Goal: Task Accomplishment & Management: Use online tool/utility

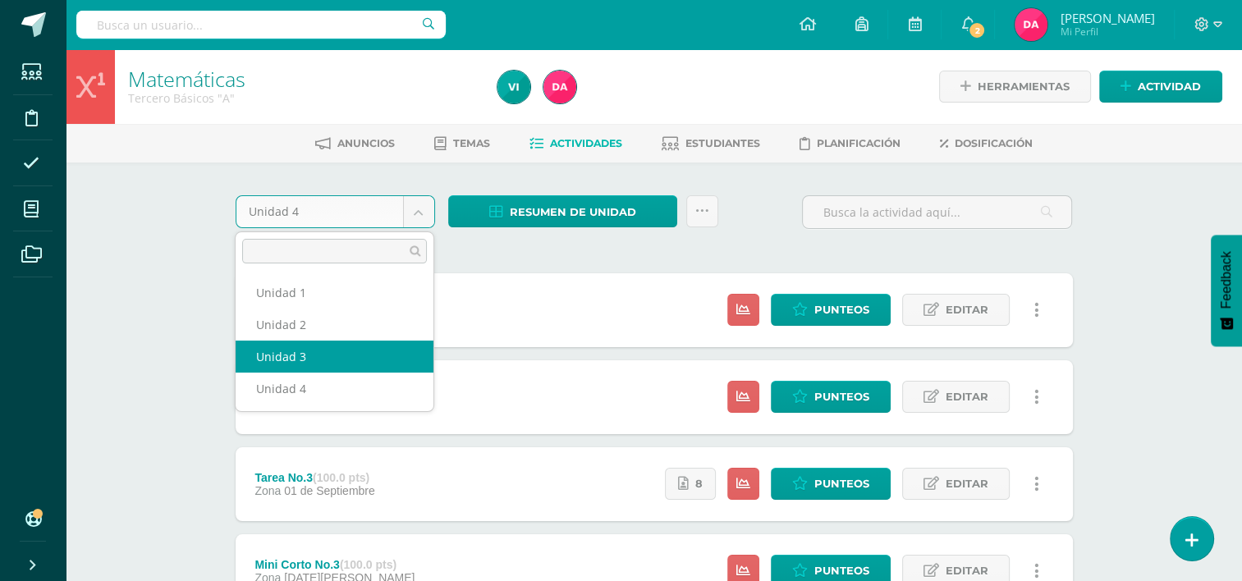
select select "Unidad 3"
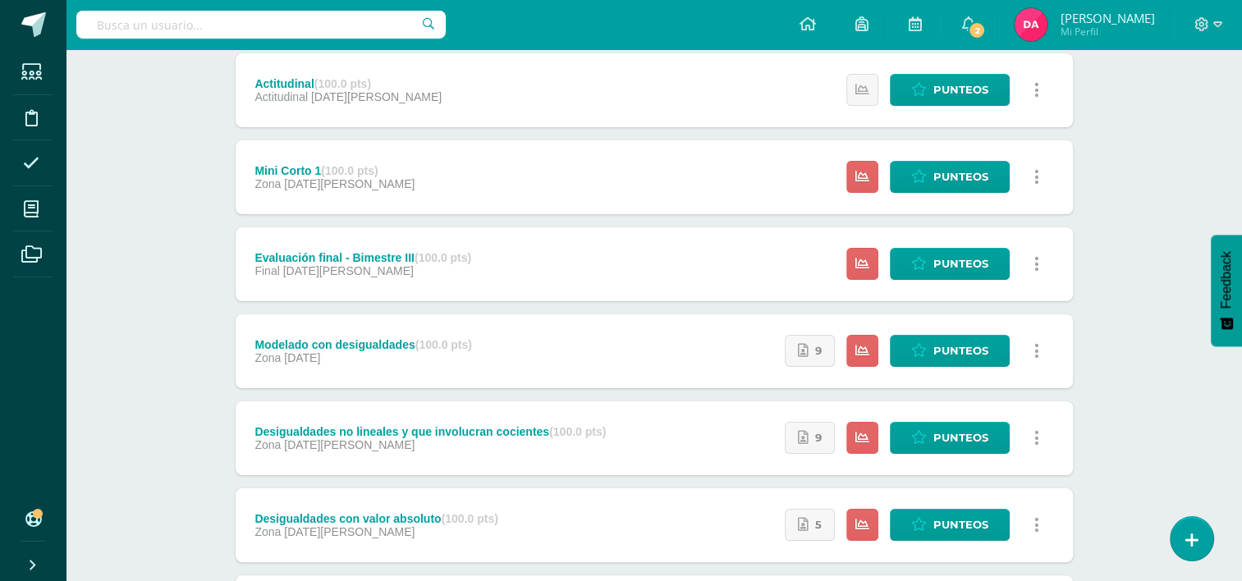
scroll to position [243, 0]
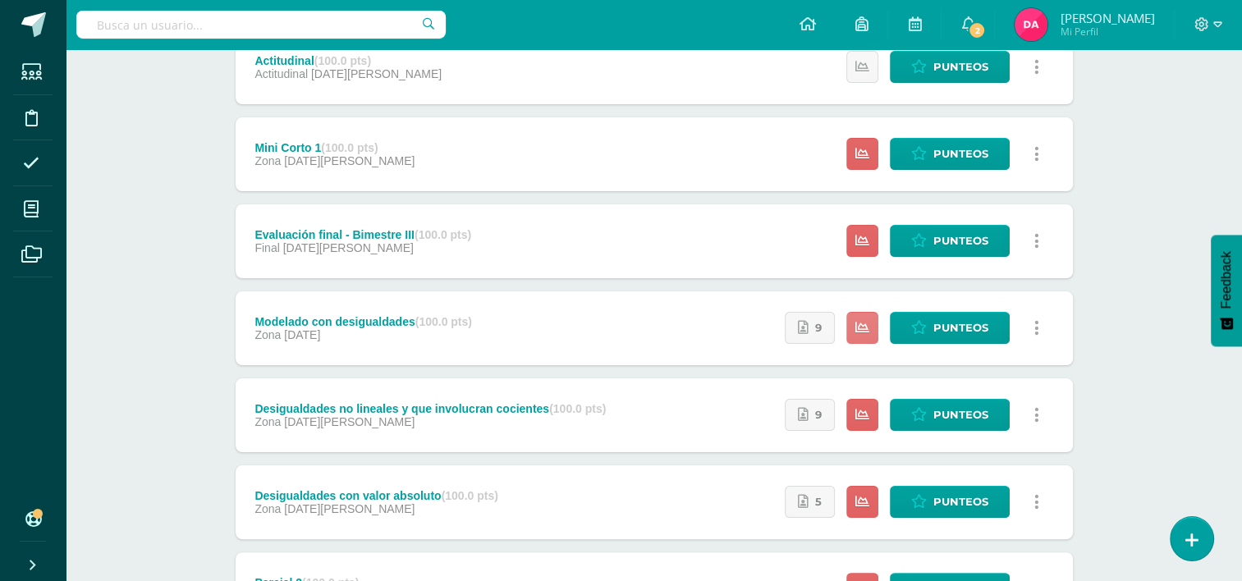
click at [874, 332] on link at bounding box center [863, 328] width 32 height 32
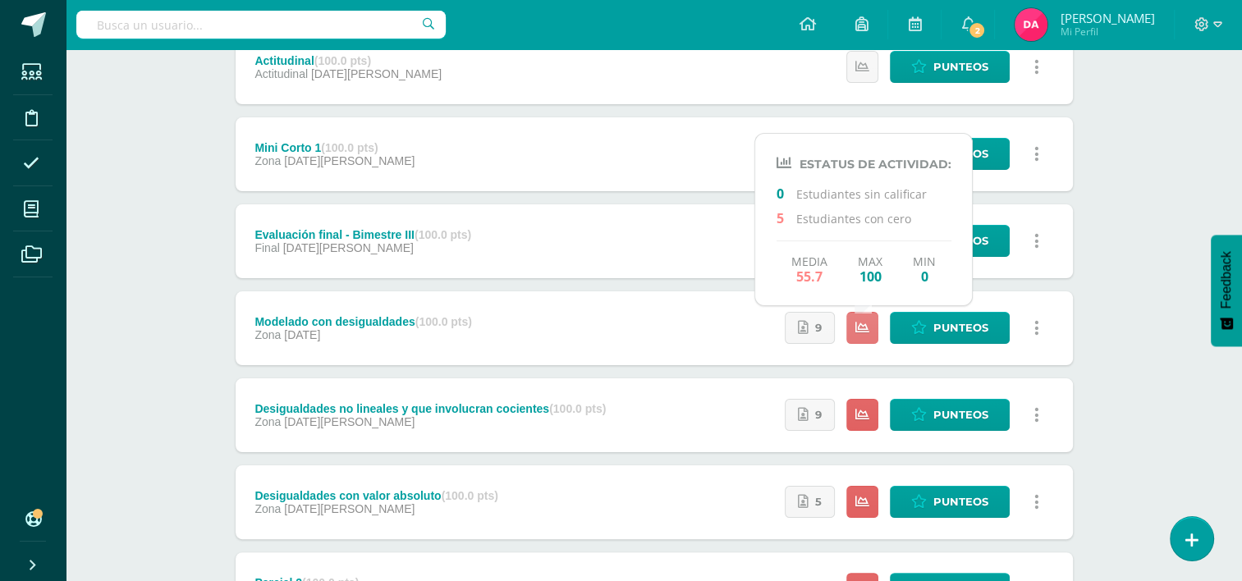
click at [874, 332] on link at bounding box center [863, 328] width 32 height 32
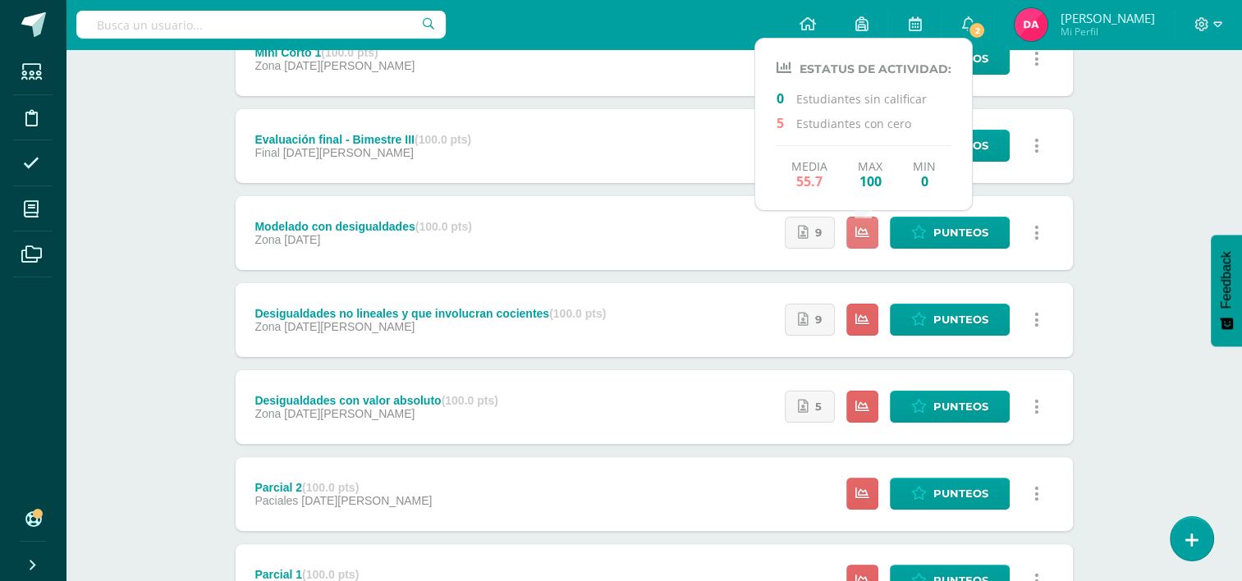
scroll to position [368, 0]
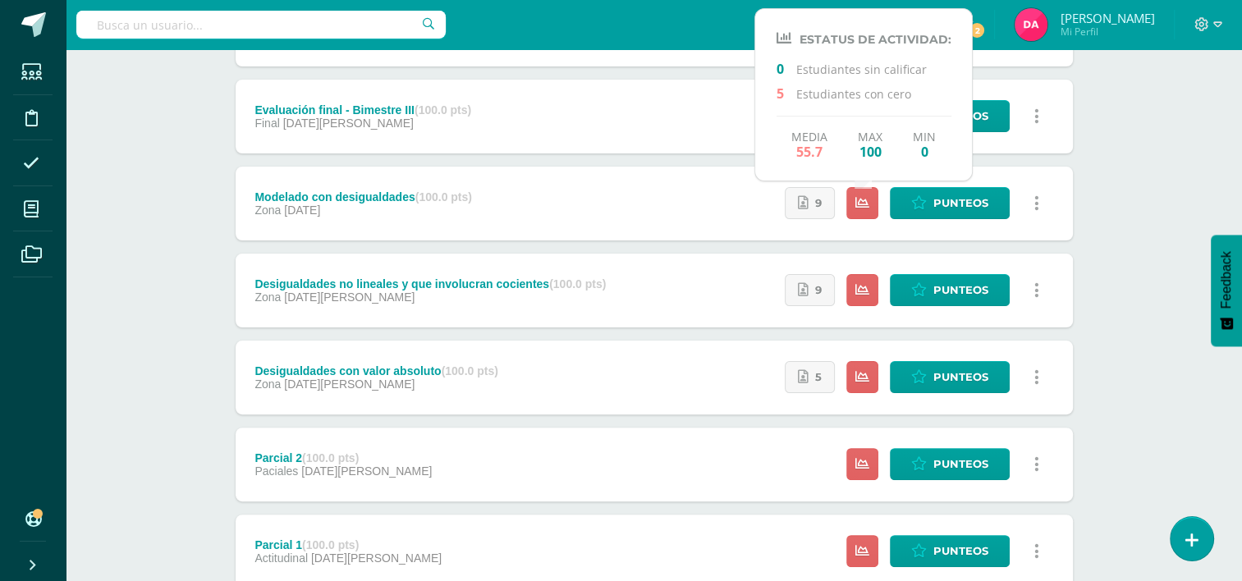
click at [549, 378] on div "Desigualdades con valor absoluto (100.0 pts) Zona 30 de Julio Estatus de Activi…" at bounding box center [655, 378] width 838 height 74
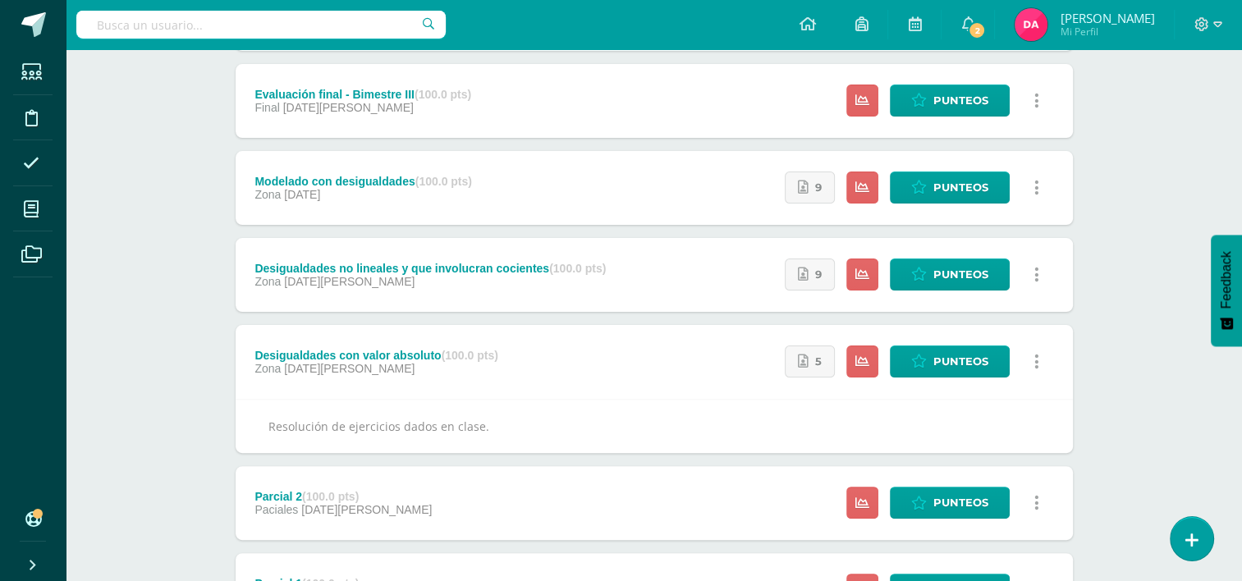
scroll to position [384, 0]
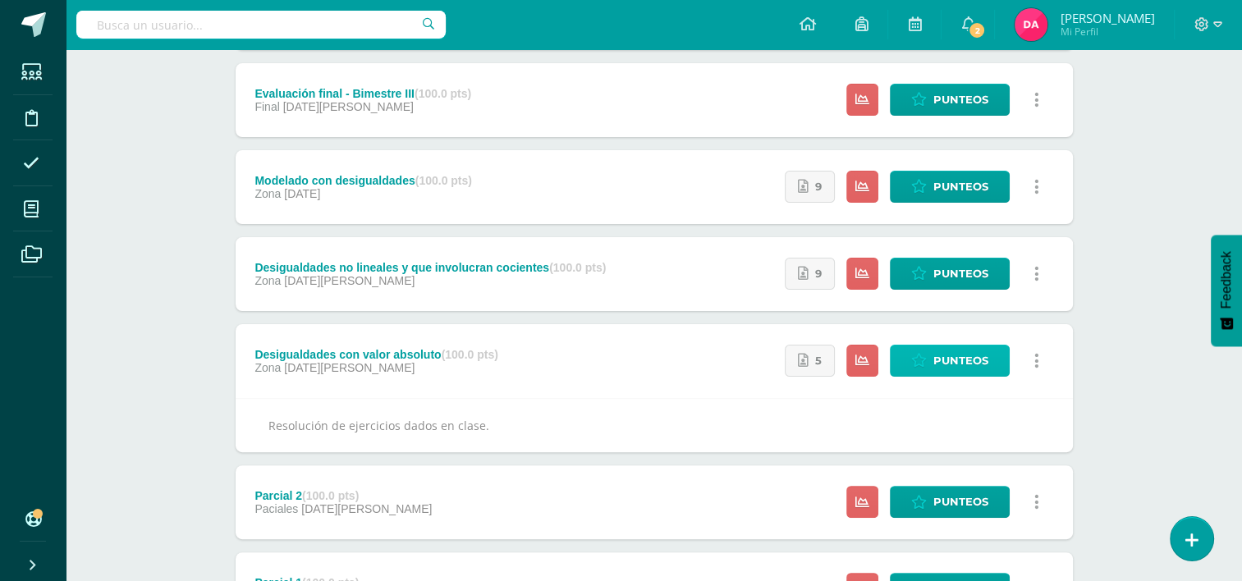
click at [913, 365] on icon at bounding box center [919, 361] width 16 height 14
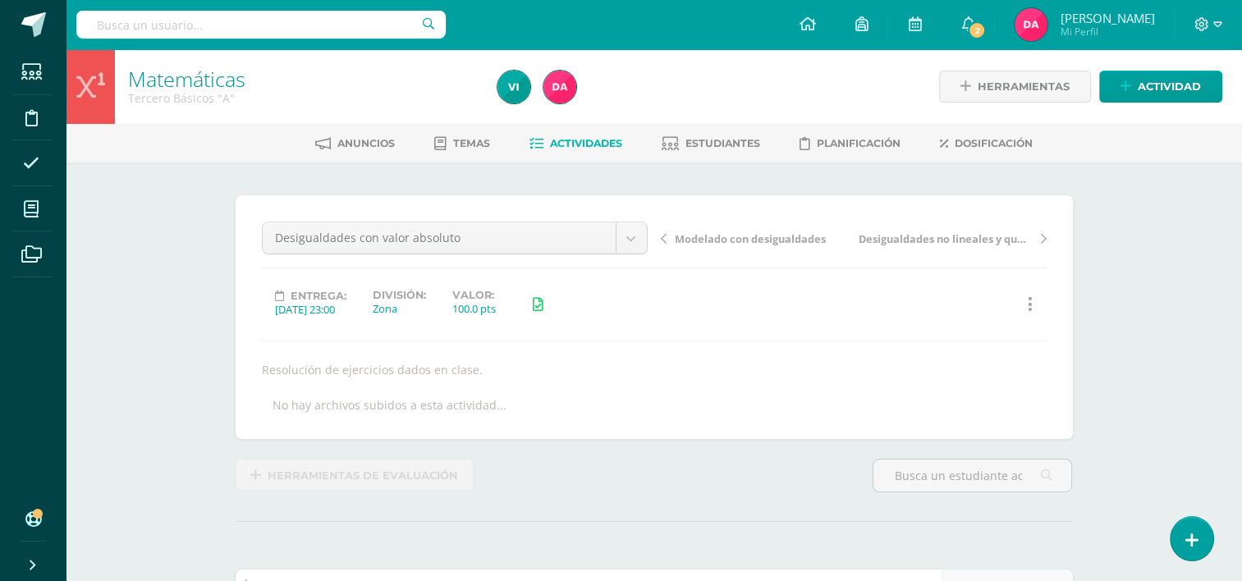
click at [582, 149] on span "Actividades" at bounding box center [586, 143] width 72 height 12
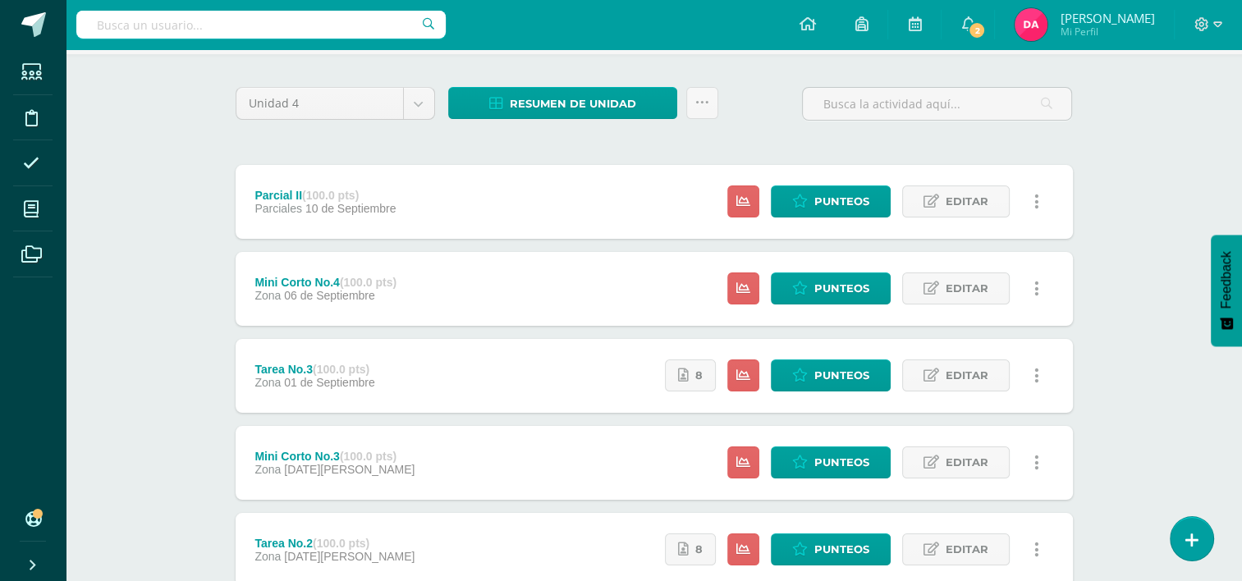
scroll to position [110, 0]
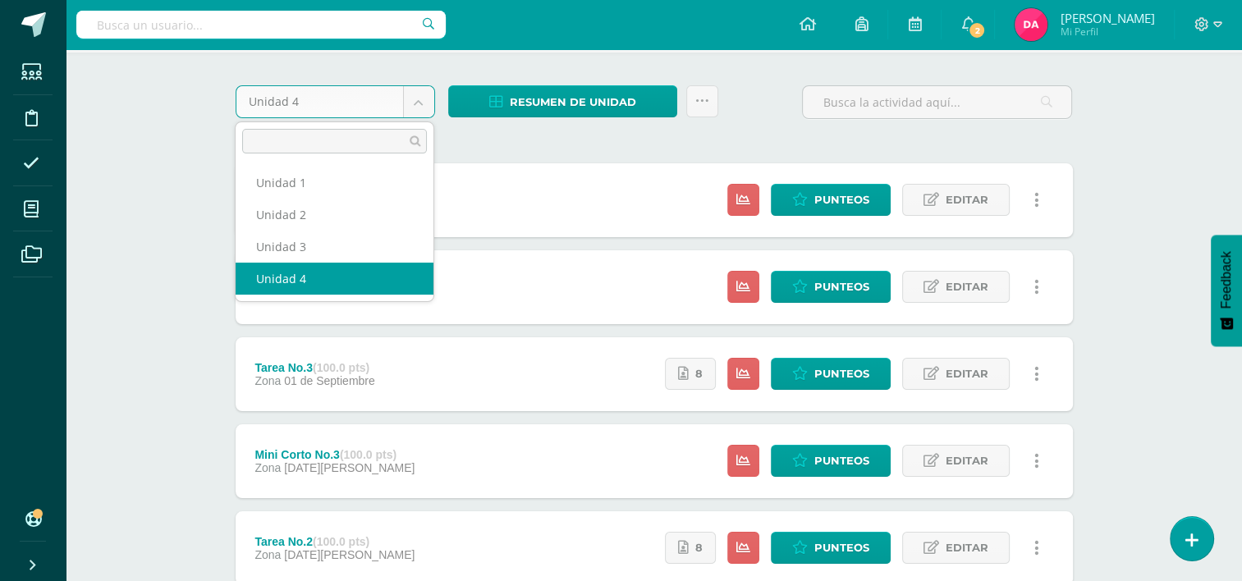
click at [415, 101] on body "Estudiantes Disciplina Asistencia Mis cursos Archivos Soporte Ayuda Reportar un…" at bounding box center [621, 510] width 1242 height 1240
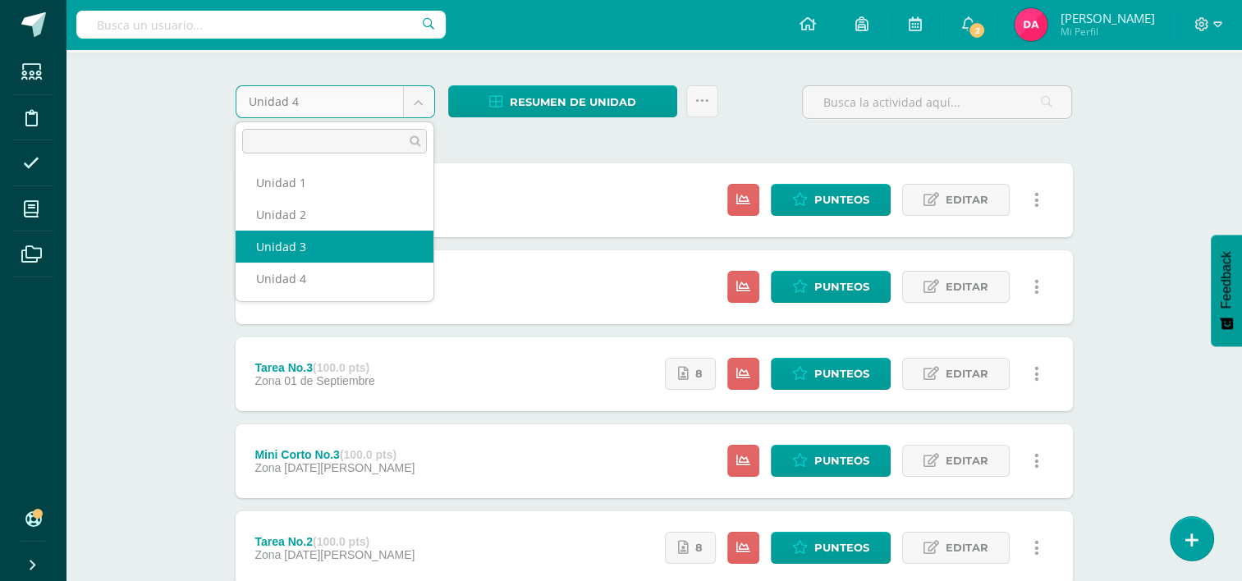
select select "Unidad 3"
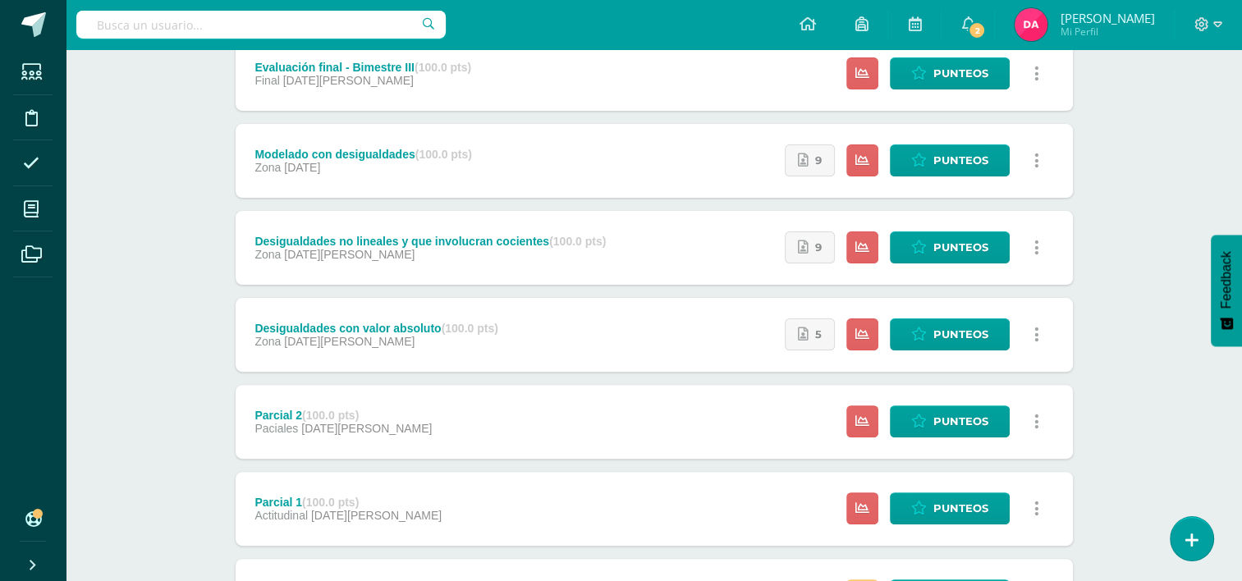
scroll to position [450, 0]
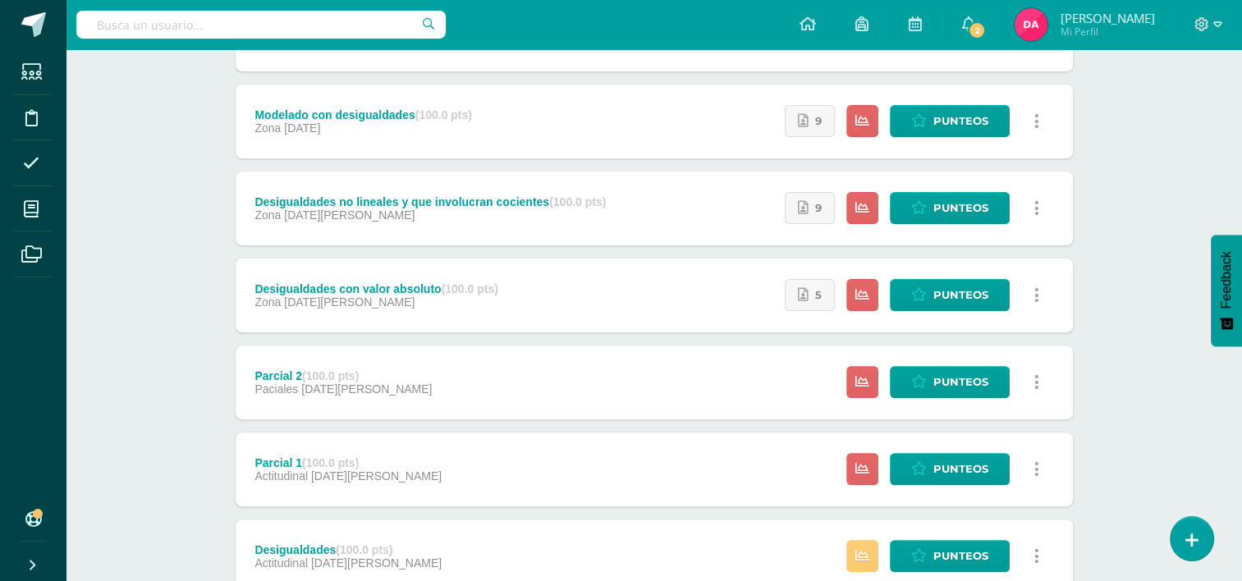
click at [471, 304] on div "Zona 30 de Julio" at bounding box center [376, 302] width 243 height 13
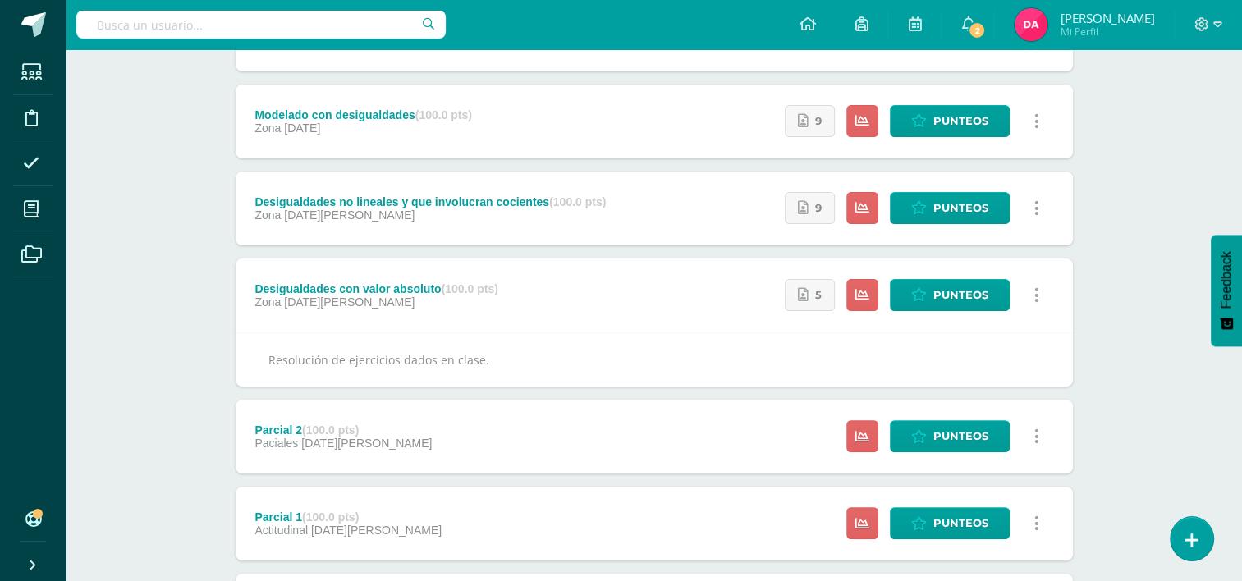
click at [471, 304] on div "Zona 30 de Julio" at bounding box center [376, 302] width 243 height 13
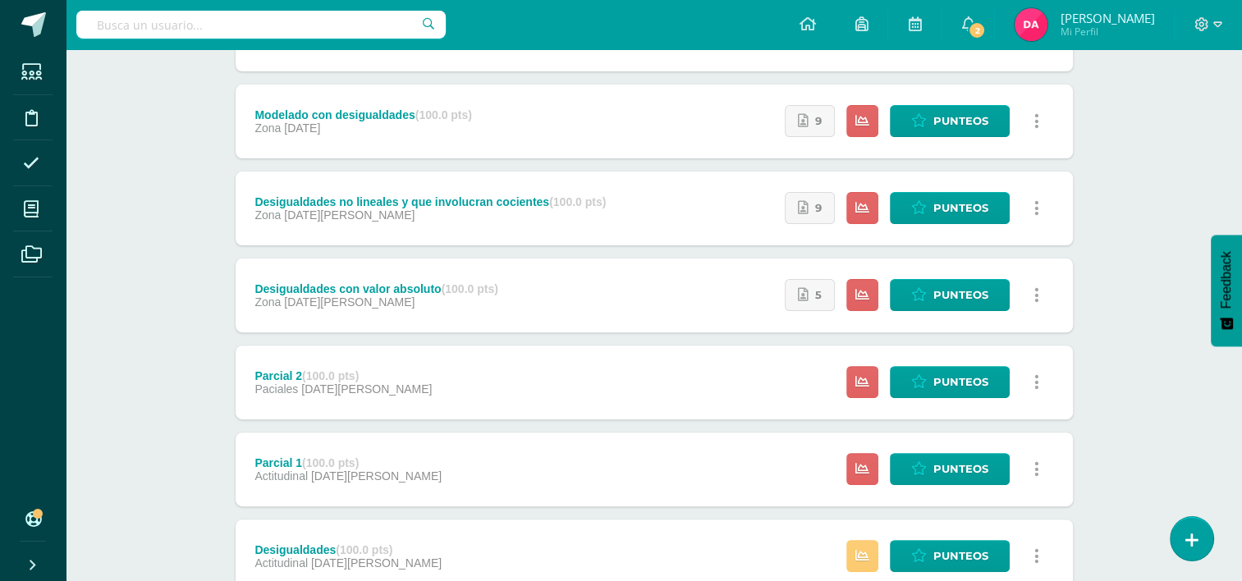
click at [480, 131] on div "Modelado con desigualdades (100.0 pts) Zona 31 de Julio" at bounding box center [364, 122] width 256 height 74
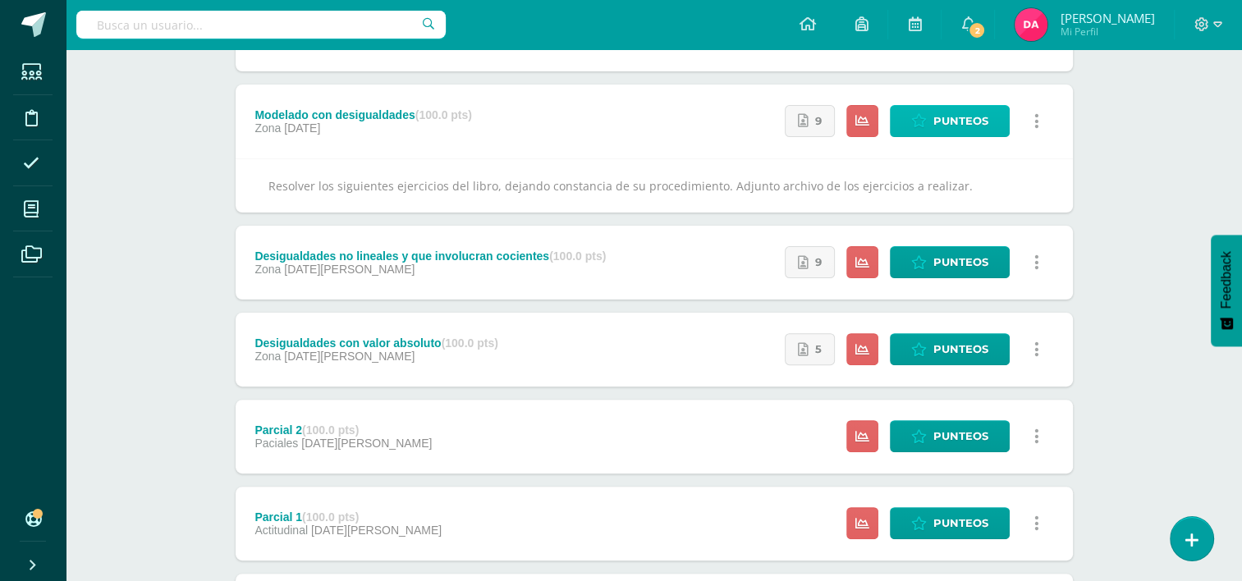
click at [940, 127] on span "Punteos" at bounding box center [961, 121] width 55 height 30
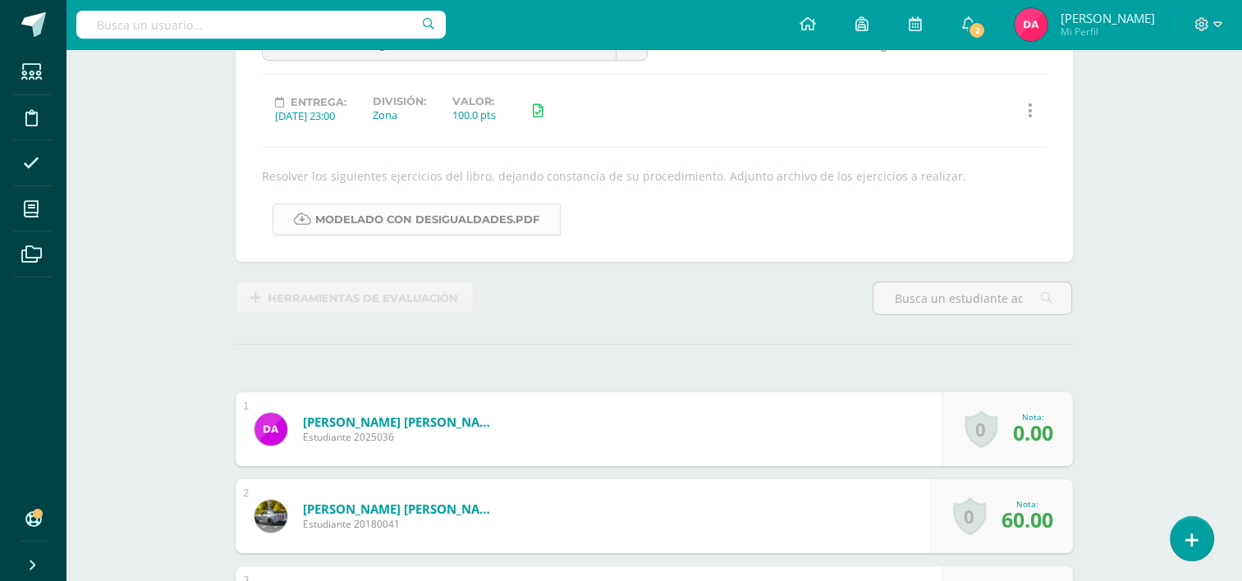
scroll to position [195, 0]
click at [480, 218] on link "Modelado con desigualdades.pdf" at bounding box center [417, 219] width 288 height 32
